Goal: Information Seeking & Learning: Check status

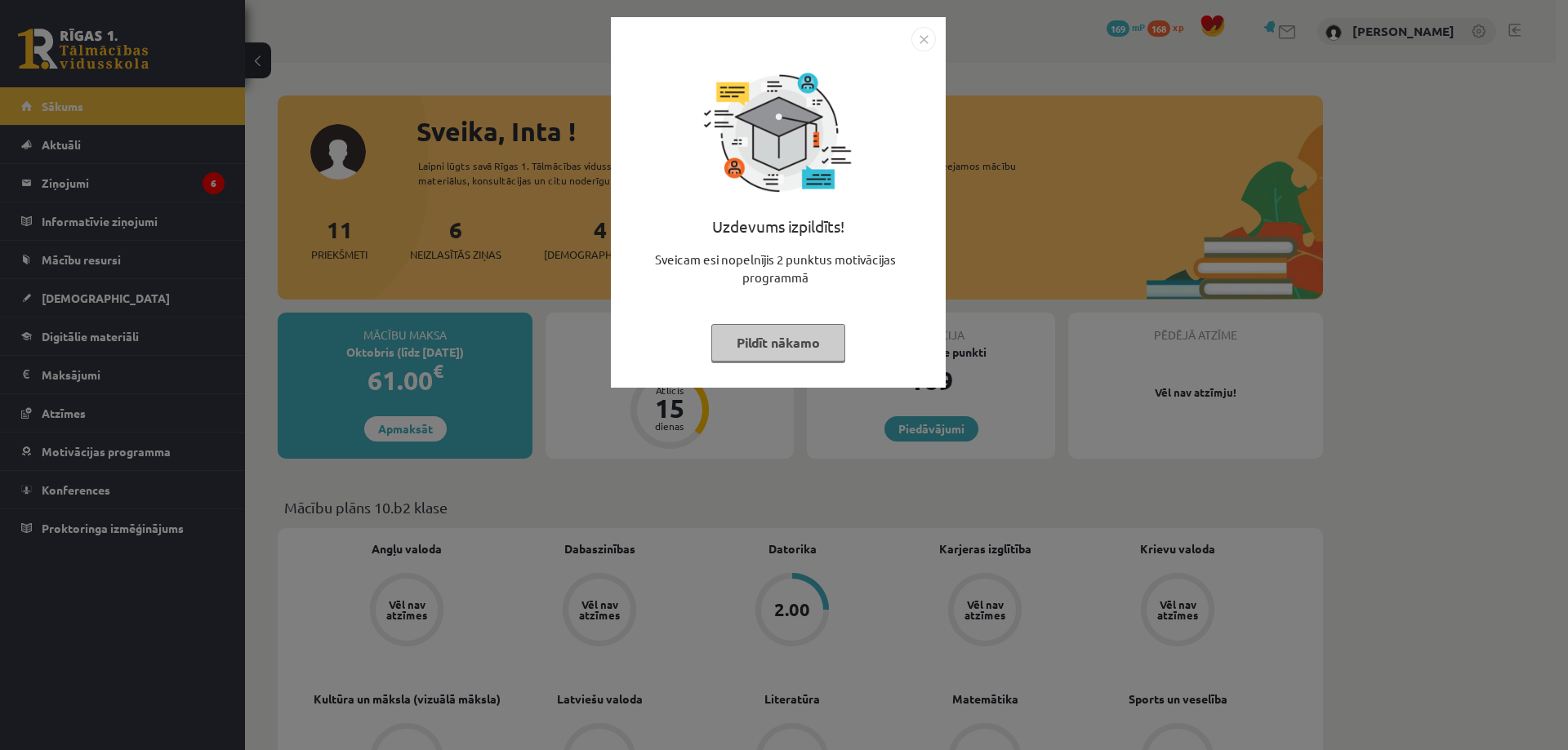
click at [925, 36] on img "Close" at bounding box center [924, 39] width 25 height 25
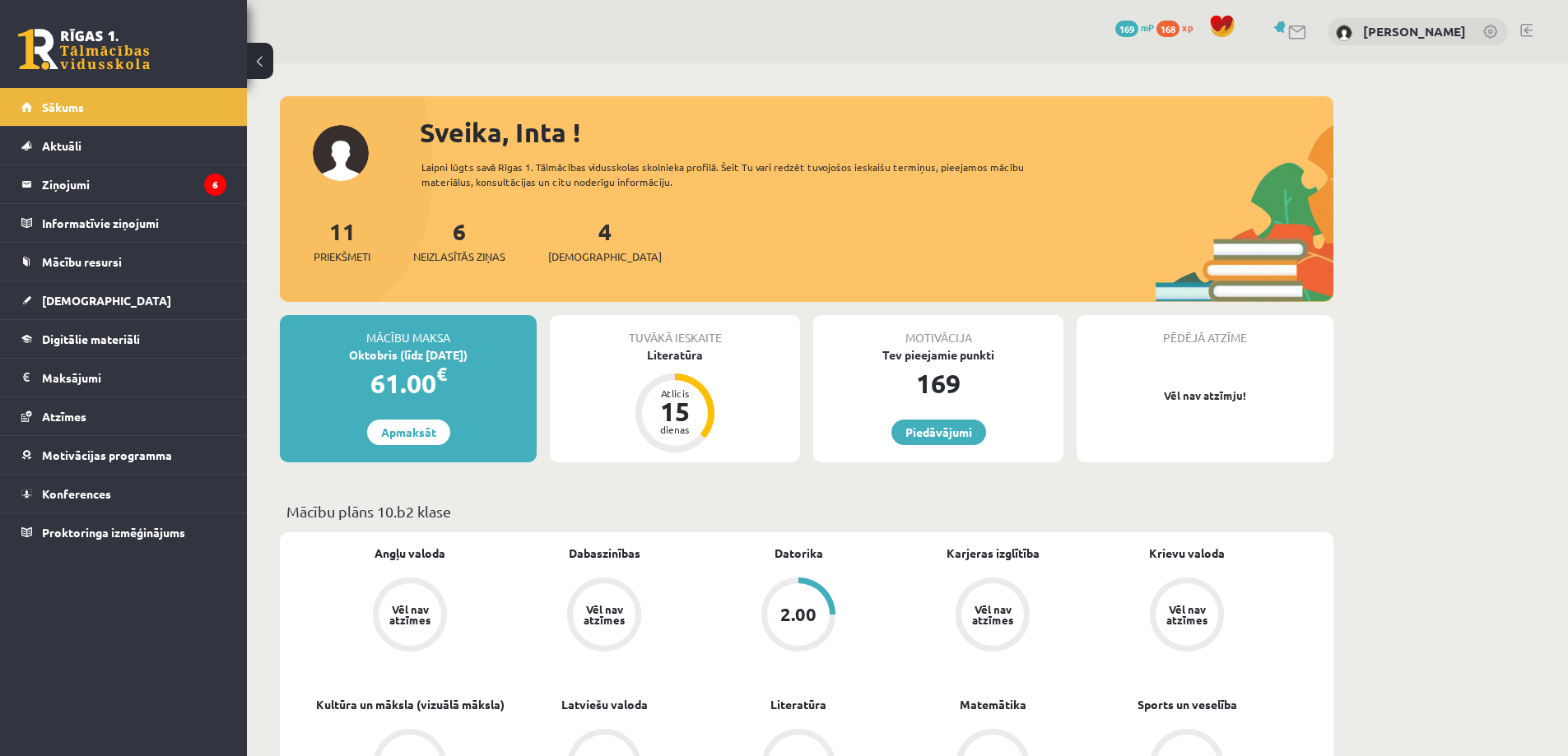
click at [789, 614] on div "2.00" at bounding box center [798, 614] width 36 height 18
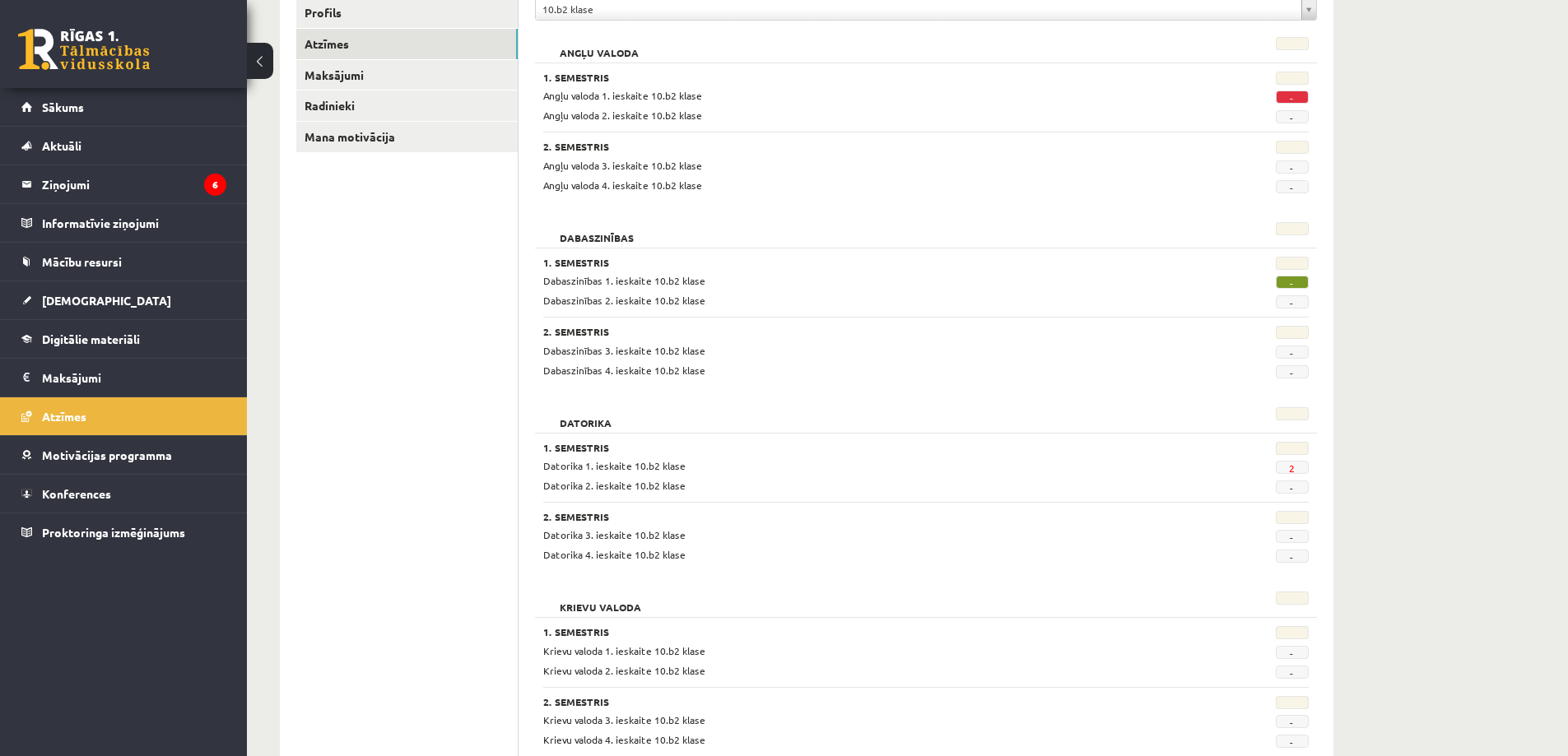
scroll to position [247, 0]
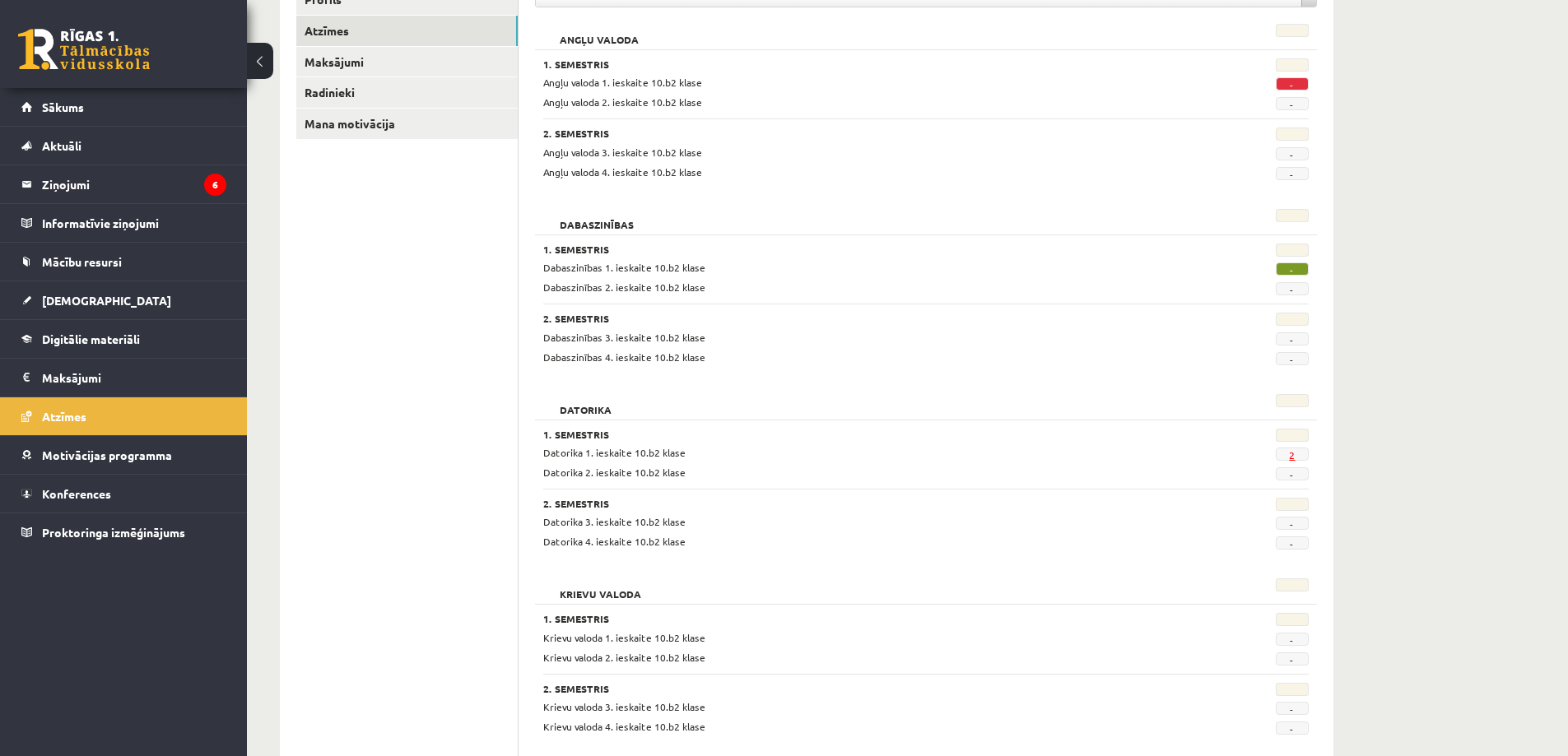
click at [1291, 456] on link "2" at bounding box center [1292, 456] width 6 height 13
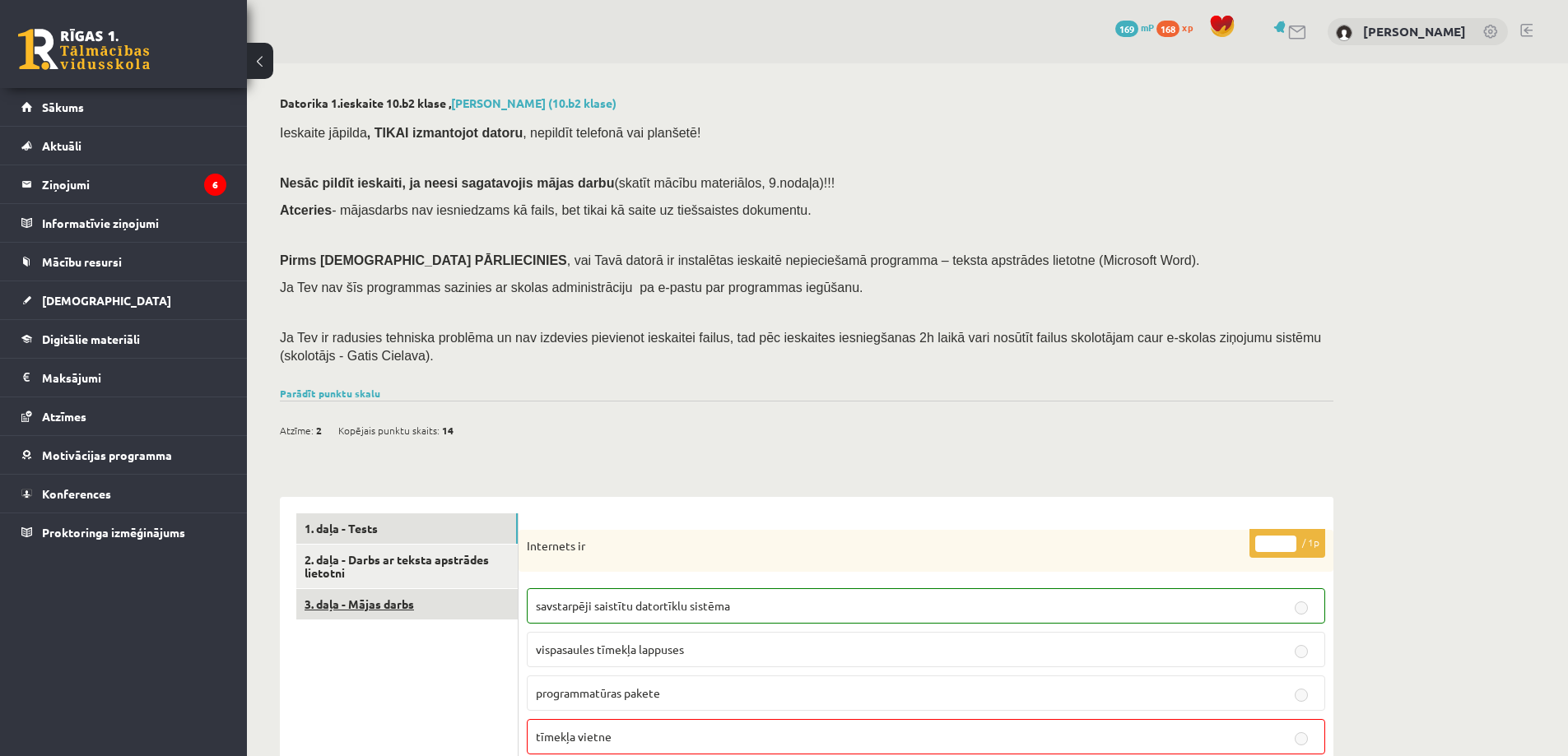
click at [376, 606] on link "3. daļa - Mājas darbs" at bounding box center [407, 605] width 221 height 31
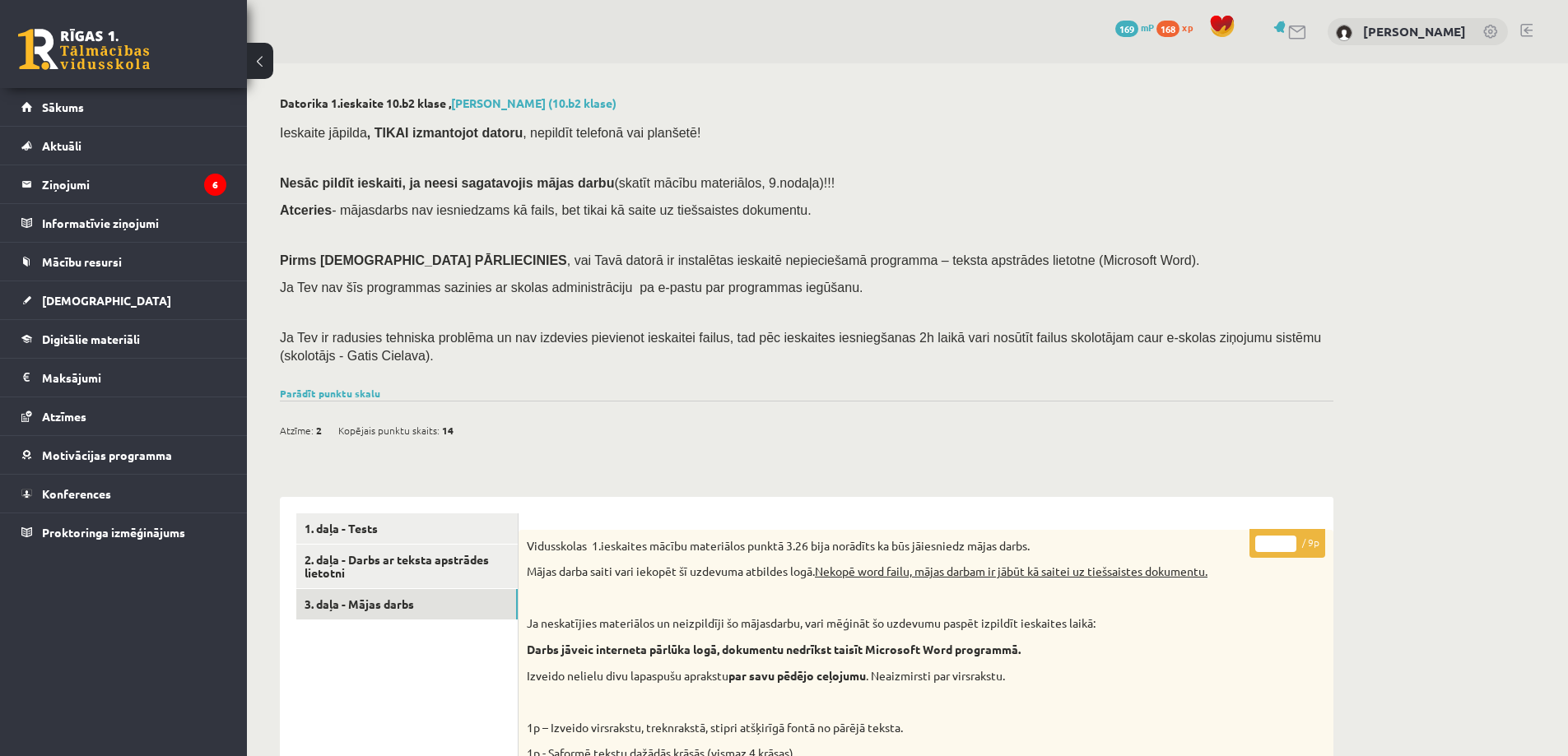
click at [1530, 31] on link at bounding box center [1527, 31] width 12 height 13
